Goal: Task Accomplishment & Management: Complete application form

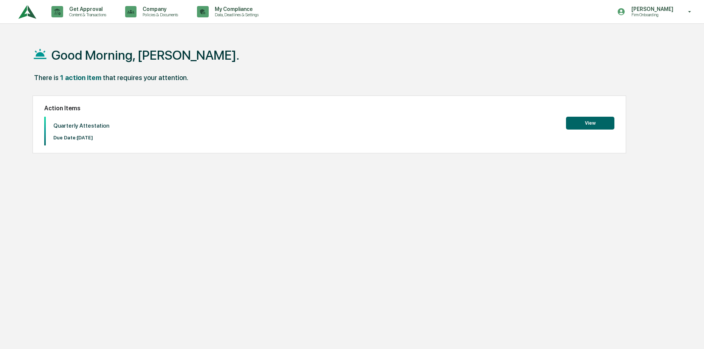
click at [572, 126] on button "View" at bounding box center [590, 123] width 48 height 13
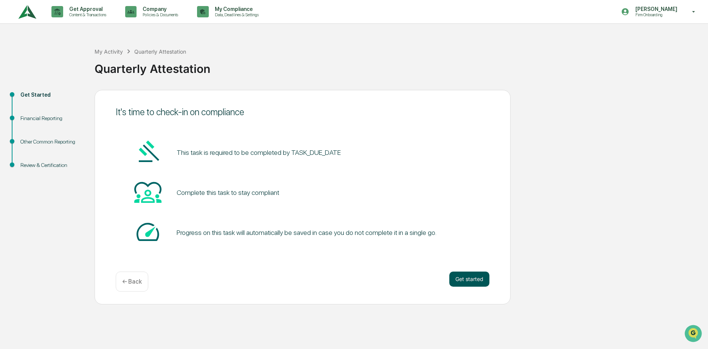
click at [479, 274] on button "Get started" at bounding box center [469, 279] width 40 height 15
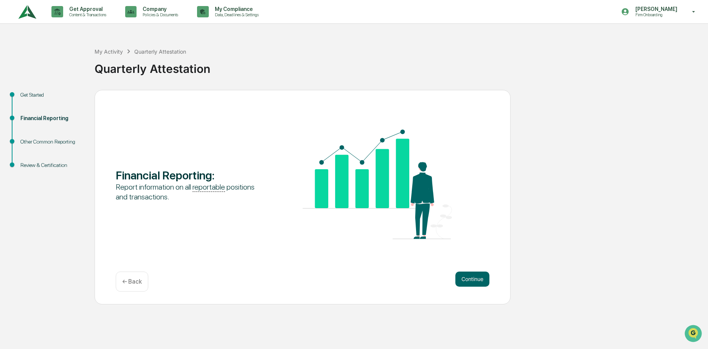
click at [479, 274] on button "Continue" at bounding box center [472, 279] width 34 height 15
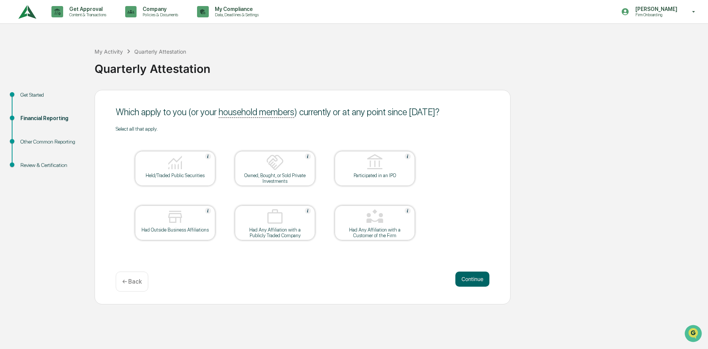
click at [190, 167] on div at bounding box center [175, 162] width 76 height 19
click at [459, 279] on button "Continue" at bounding box center [472, 279] width 34 height 15
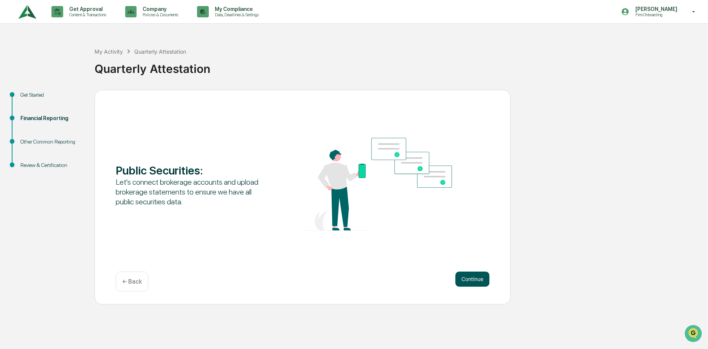
click at [472, 279] on button "Continue" at bounding box center [472, 279] width 34 height 15
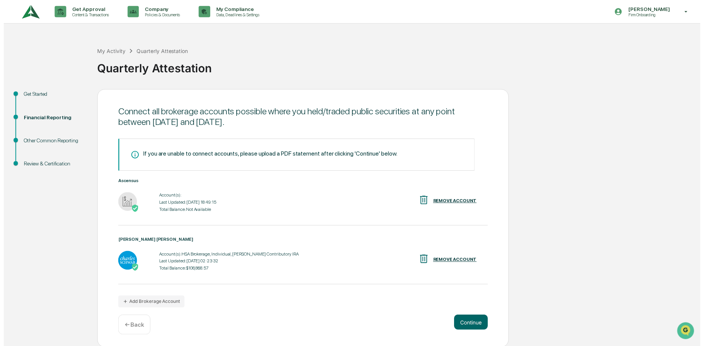
scroll to position [1, 0]
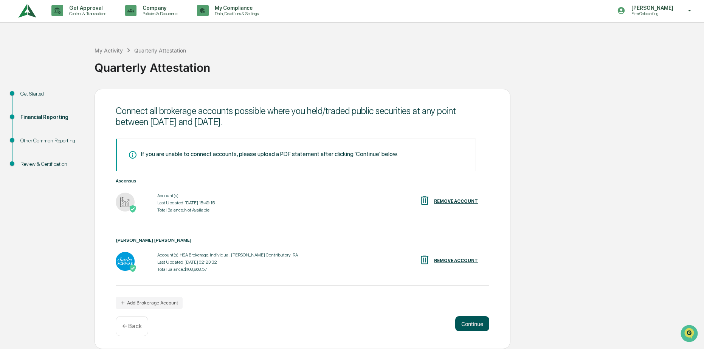
click at [467, 328] on button "Continue" at bounding box center [472, 323] width 34 height 15
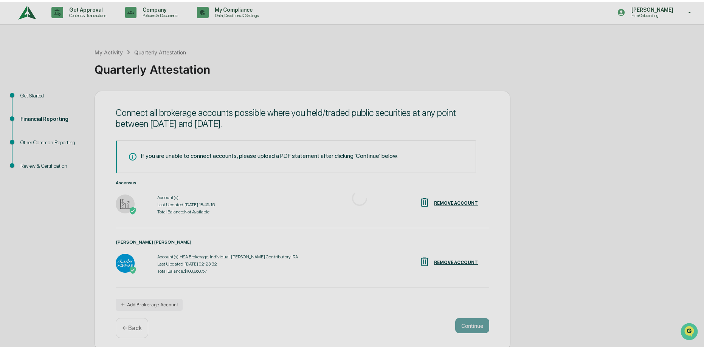
scroll to position [0, 0]
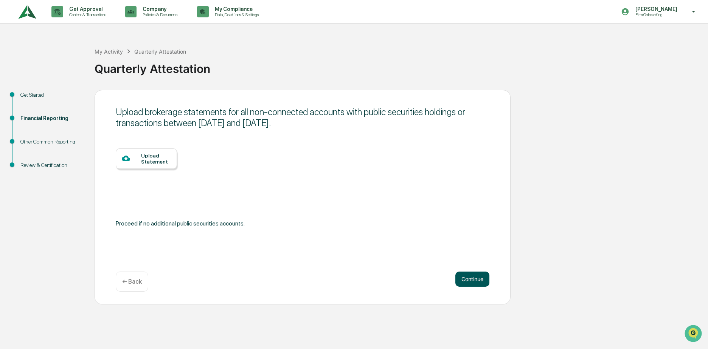
click at [476, 275] on button "Continue" at bounding box center [472, 279] width 34 height 15
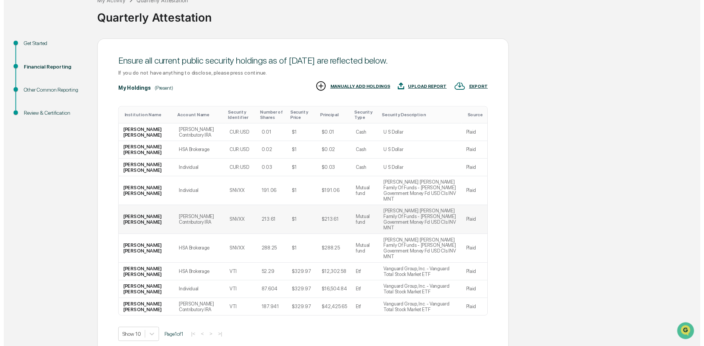
scroll to position [52, 0]
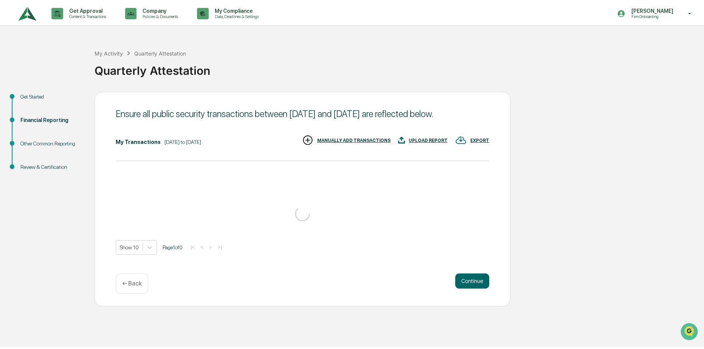
scroll to position [0, 0]
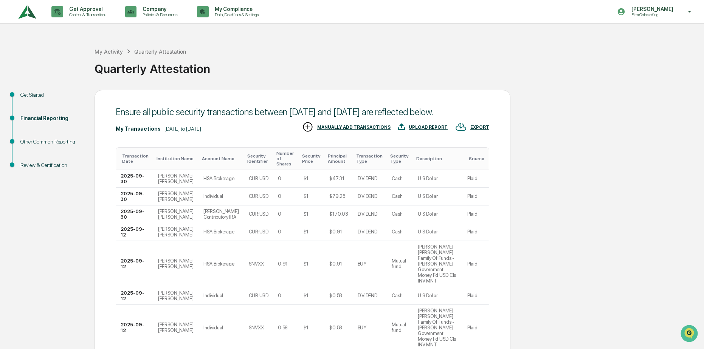
drag, startPoint x: 465, startPoint y: 322, endPoint x: 518, endPoint y: 161, distance: 169.8
click at [518, 161] on div "Get Started Financial Reporting Other Common Reporting Review & Certification E…" at bounding box center [352, 294] width 696 height 409
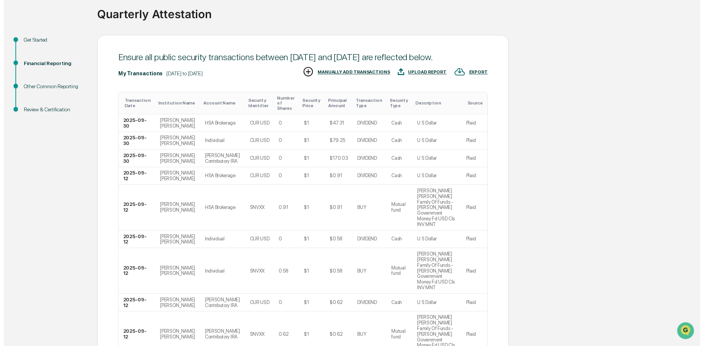
scroll to position [115, 0]
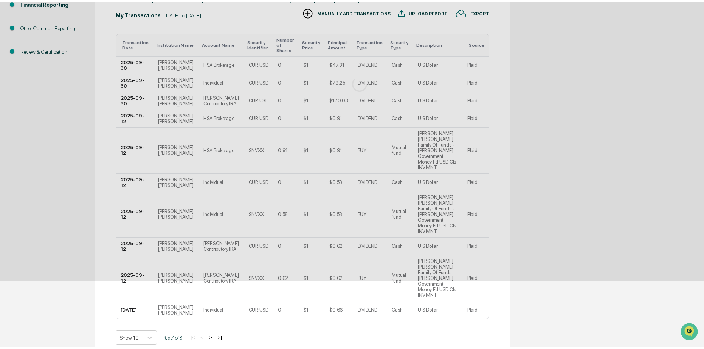
scroll to position [0, 0]
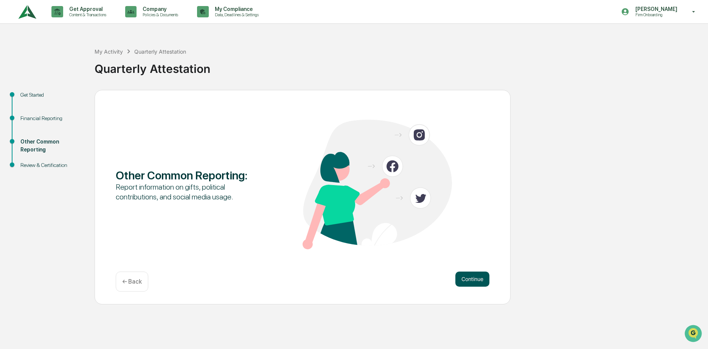
click at [470, 282] on button "Continue" at bounding box center [472, 279] width 34 height 15
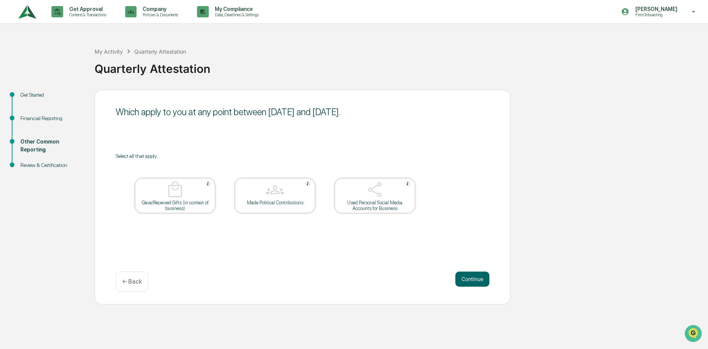
click at [470, 282] on button "Continue" at bounding box center [472, 279] width 34 height 15
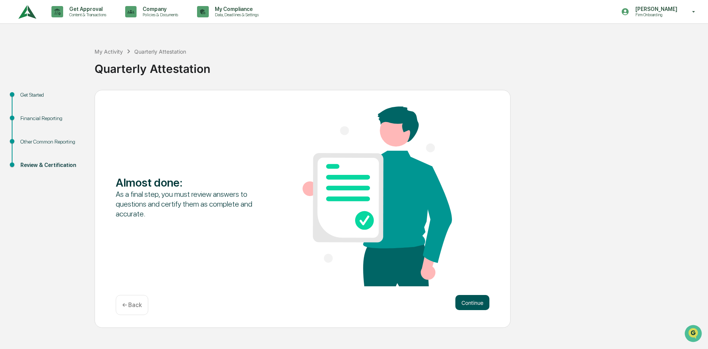
click at [481, 304] on button "Continue" at bounding box center [472, 302] width 34 height 15
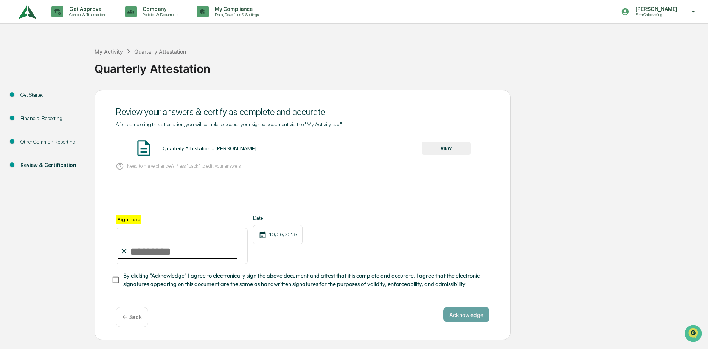
click at [138, 256] on input "Sign here" at bounding box center [182, 246] width 132 height 36
type input "**********"
click at [129, 222] on label "Sign here" at bounding box center [129, 219] width 26 height 9
click at [129, 228] on input "**********" at bounding box center [182, 246] width 132 height 36
click at [335, 201] on div at bounding box center [302, 206] width 373 height 18
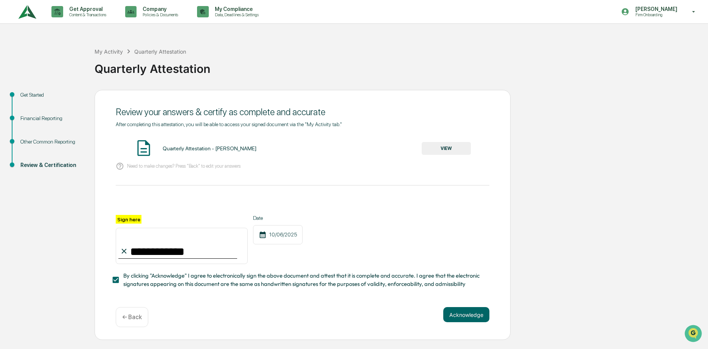
click at [456, 309] on div "**********" at bounding box center [303, 215] width 416 height 251
click at [458, 313] on button "Acknowledge" at bounding box center [466, 314] width 46 height 15
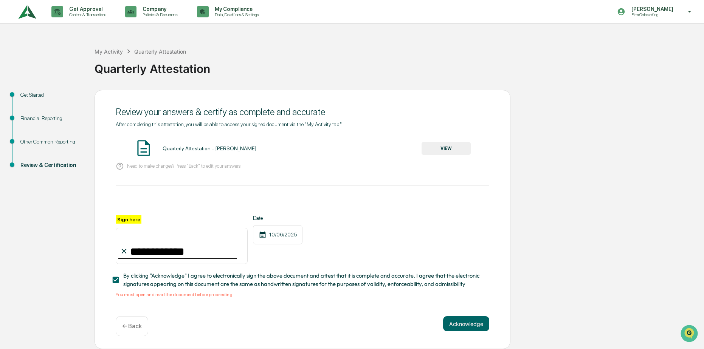
click at [453, 150] on button "VIEW" at bounding box center [445, 148] width 49 height 13
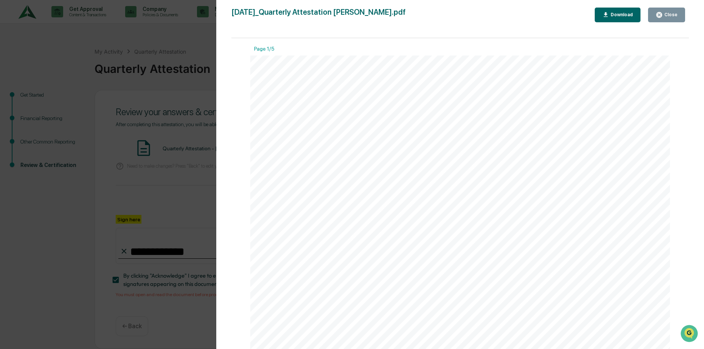
drag, startPoint x: 453, startPoint y: 150, endPoint x: 418, endPoint y: 99, distance: 61.5
click at [418, 99] on div "[DATE] Capital A Quarterly Attestation - [PERSON_NAME] Contents Definitions 2 F…" at bounding box center [460, 352] width 420 height 593
click at [657, 15] on icon "button" at bounding box center [658, 14] width 7 height 7
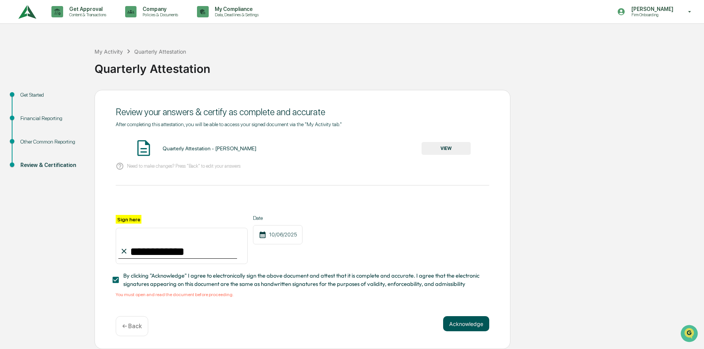
click at [470, 324] on button "Acknowledge" at bounding box center [466, 323] width 46 height 15
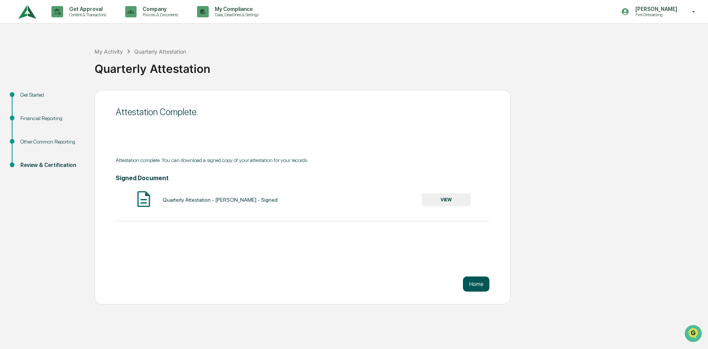
click at [474, 288] on button "Home" at bounding box center [476, 284] width 26 height 15
